Goal: Obtain resource: Obtain resource

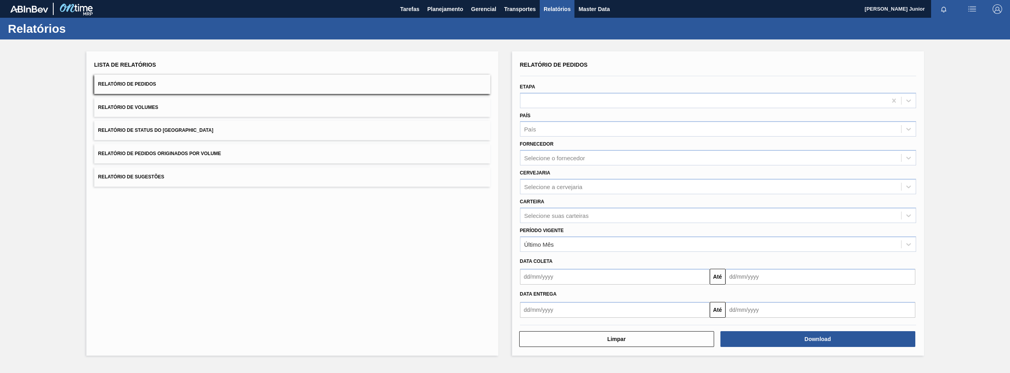
click at [210, 148] on button "Relatório de Pedidos Originados por Volume" at bounding box center [292, 153] width 396 height 19
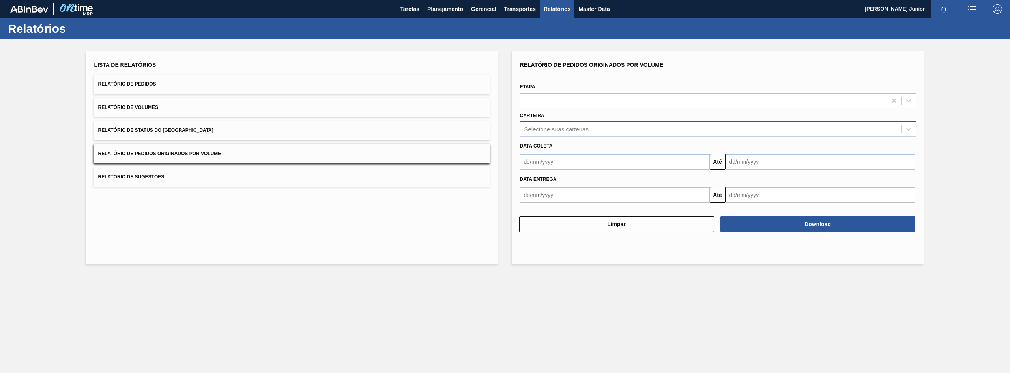
click at [546, 128] on div "Selecione suas carteiras" at bounding box center [557, 129] width 64 height 7
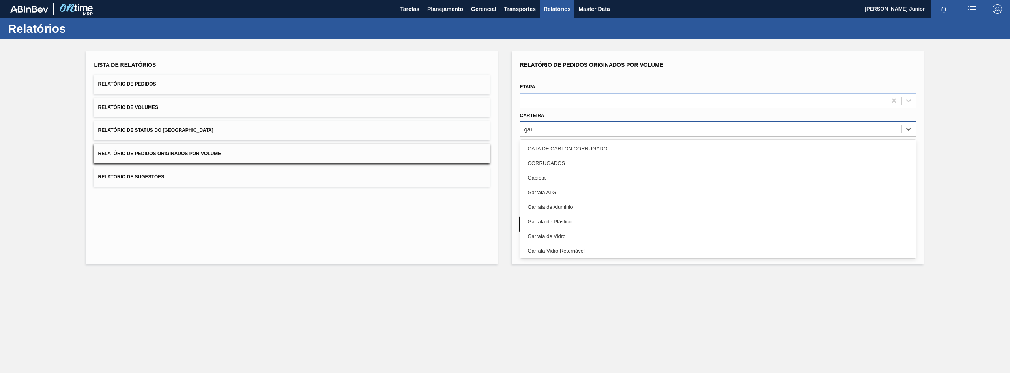
type input "garr"
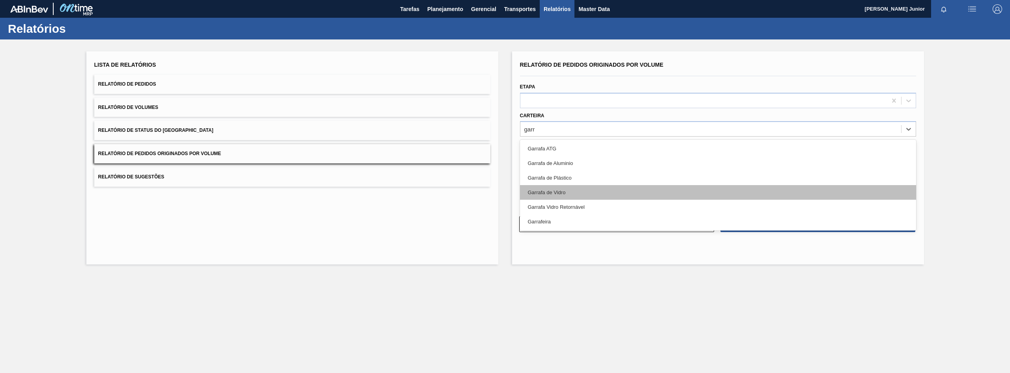
click at [580, 187] on div "Garrafa de Vidro" at bounding box center [718, 192] width 396 height 15
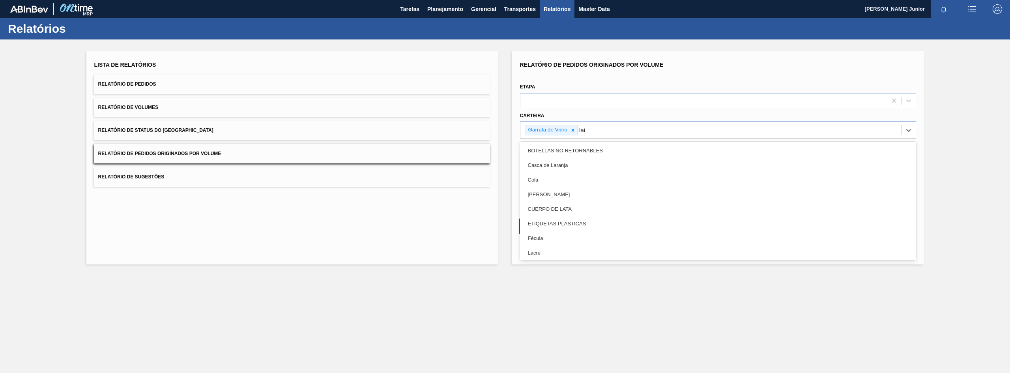
type input "lata"
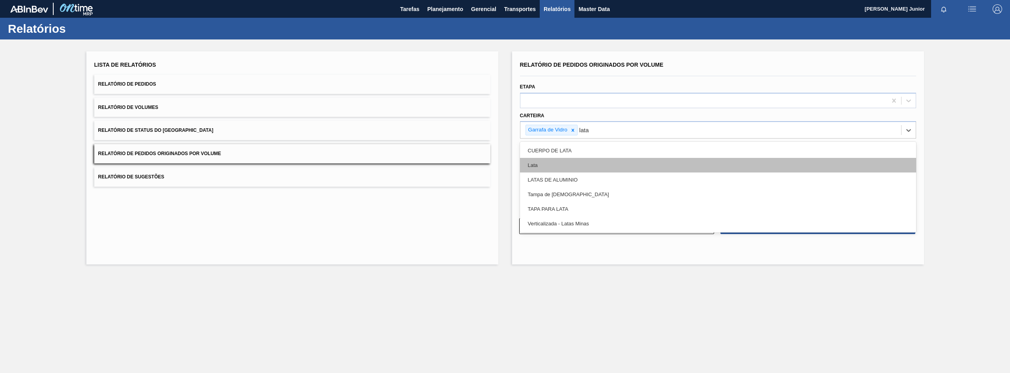
click at [570, 166] on div "Lata" at bounding box center [718, 165] width 396 height 15
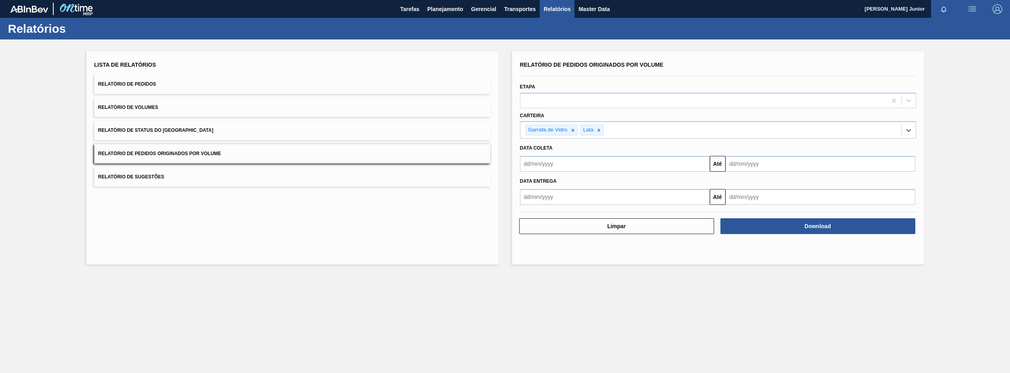
type input "a"
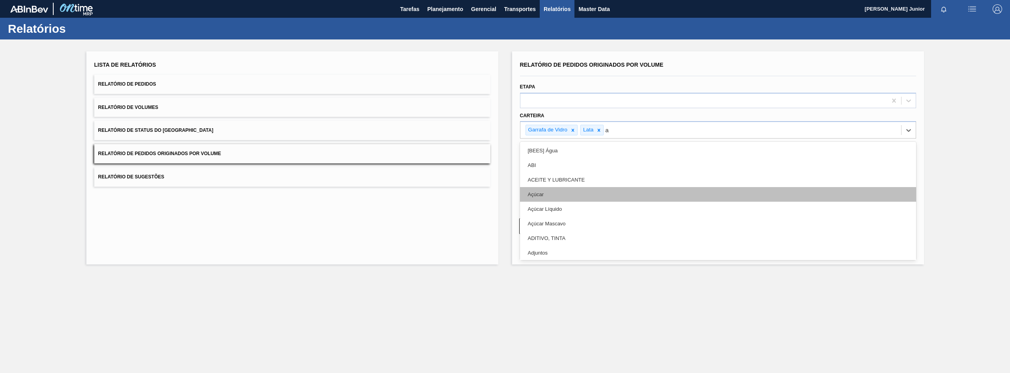
click at [570, 194] on div "Açúcar" at bounding box center [718, 194] width 396 height 15
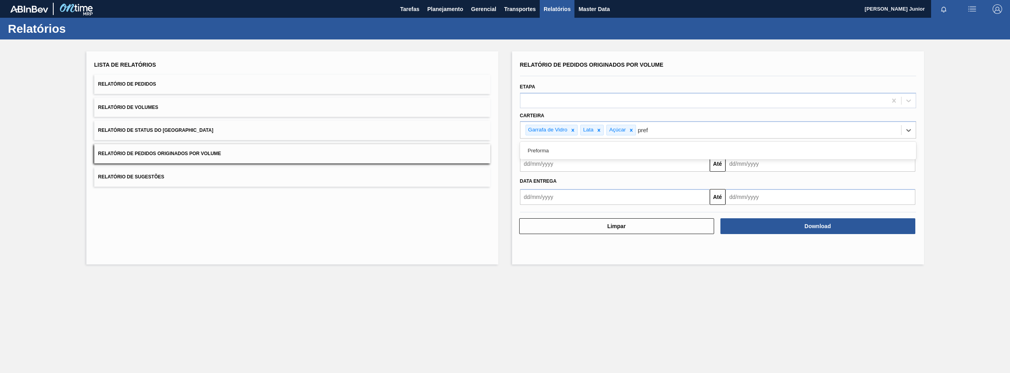
type input "prefo"
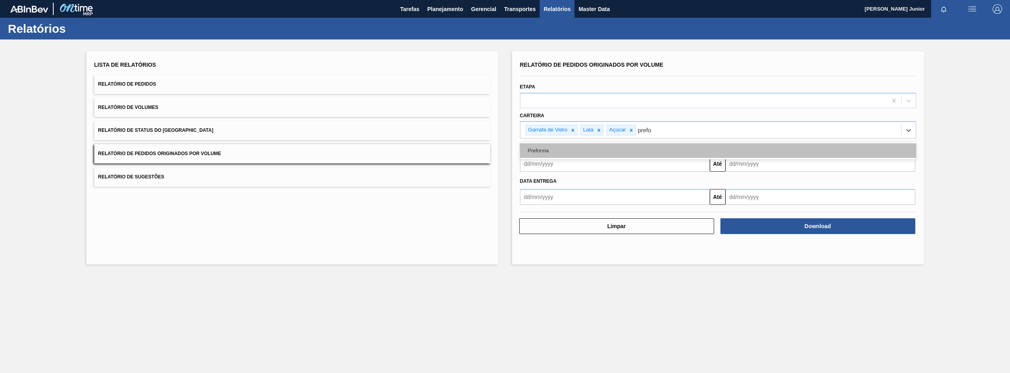
click at [574, 152] on div "Preforma" at bounding box center [718, 150] width 396 height 15
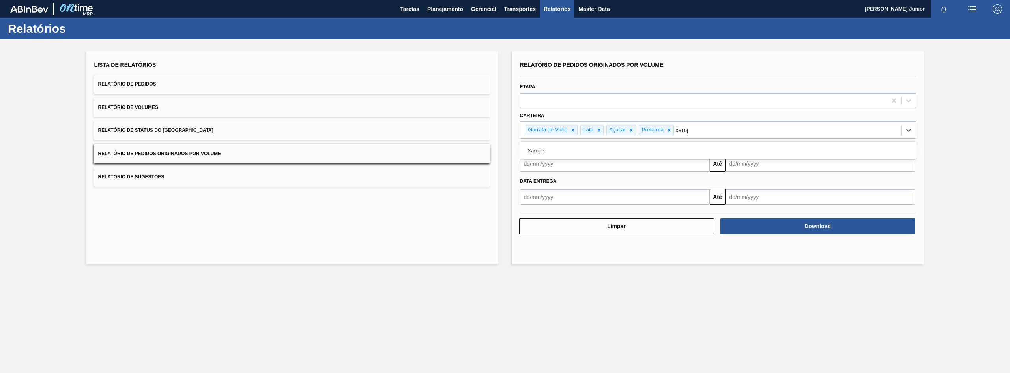
type input "xarope"
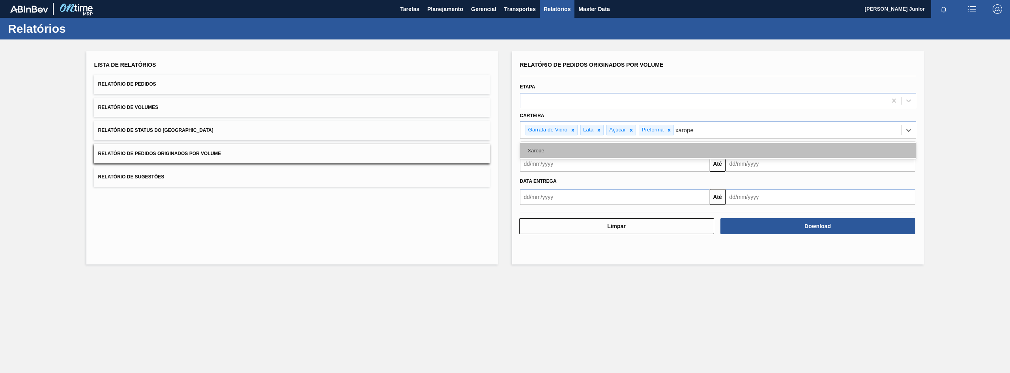
click at [673, 147] on div "Xarope" at bounding box center [718, 150] width 396 height 15
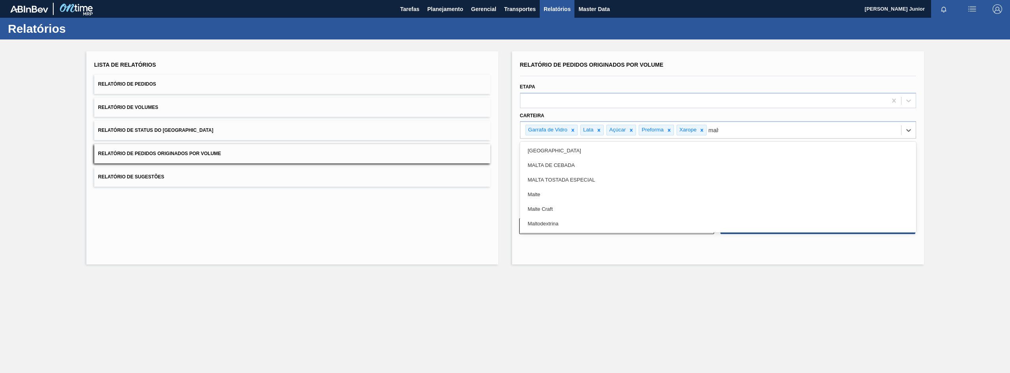
type input "malte"
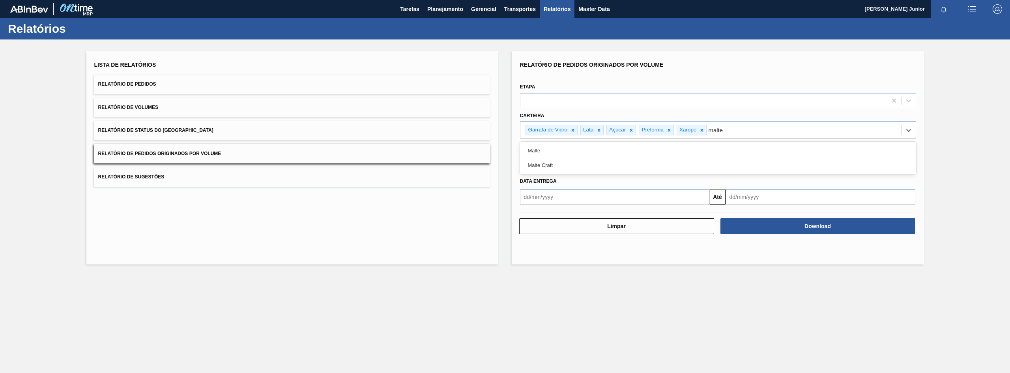
click at [673, 147] on div "Malte" at bounding box center [718, 150] width 396 height 15
click at [590, 163] on input "text" at bounding box center [615, 164] width 190 height 16
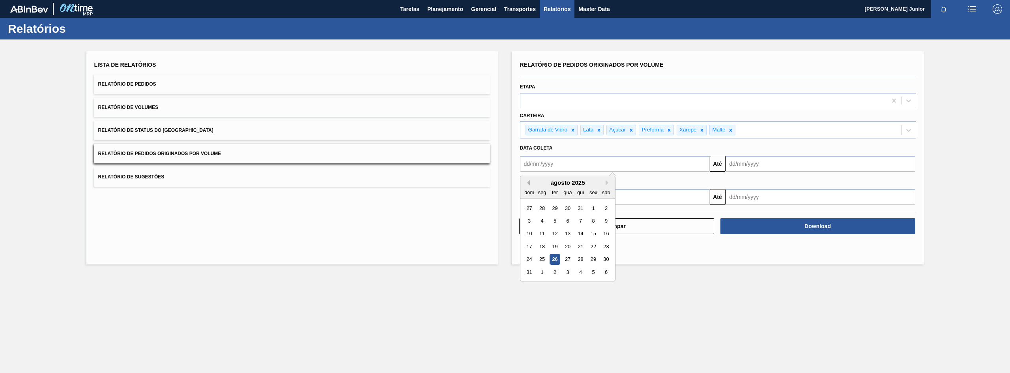
click at [527, 182] on button "Previous Month" at bounding box center [528, 183] width 6 height 6
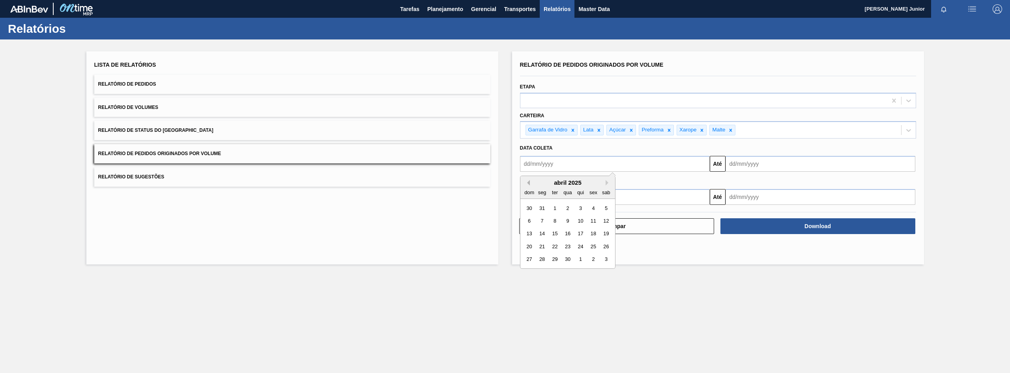
click at [527, 182] on button "Previous Month" at bounding box center [528, 183] width 6 height 6
click at [571, 209] on div "1" at bounding box center [567, 208] width 11 height 11
type input "[DATE]"
click at [796, 165] on input "text" at bounding box center [821, 164] width 190 height 16
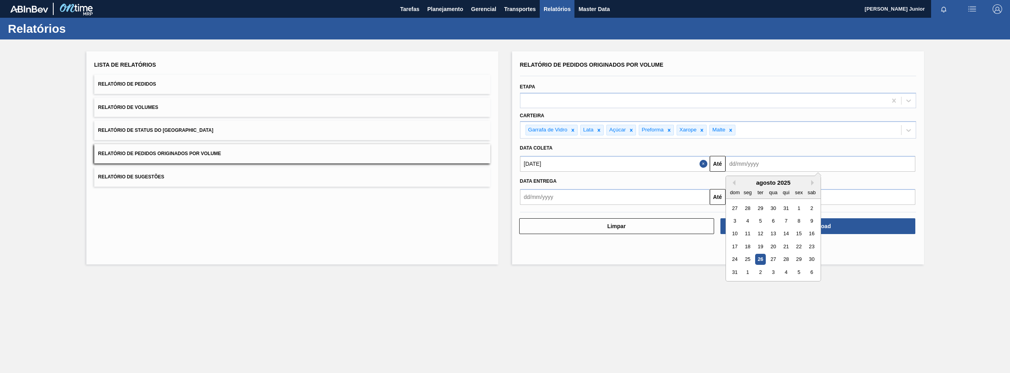
click at [765, 258] on div "26" at bounding box center [760, 259] width 11 height 11
type input "[DATE]"
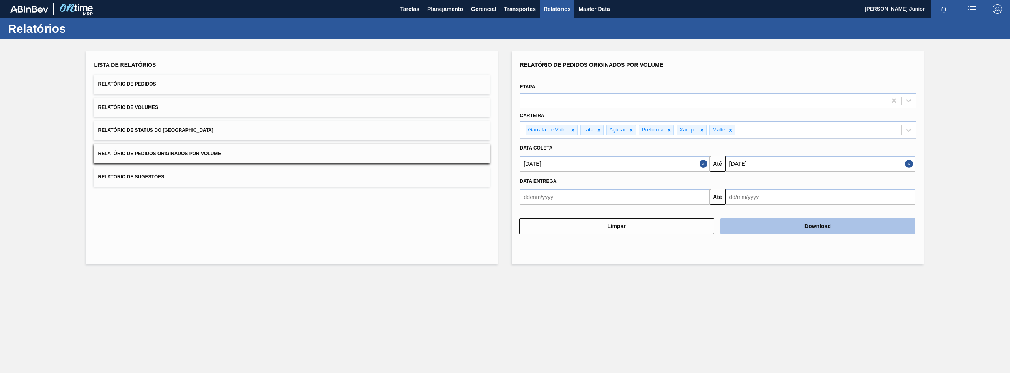
click at [835, 227] on button "Download" at bounding box center [818, 226] width 195 height 16
